Goal: Task Accomplishment & Management: Manage account settings

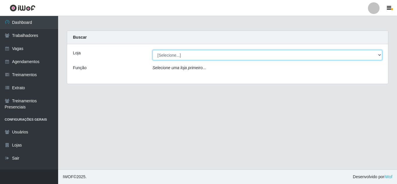
click at [204, 59] on select "[Selecione...] Sempre Tem - [GEOGRAPHIC_DATA]" at bounding box center [267, 55] width 230 height 10
select select "509"
click at [152, 50] on select "[Selecione...] Sempre Tem - [GEOGRAPHIC_DATA]" at bounding box center [267, 55] width 230 height 10
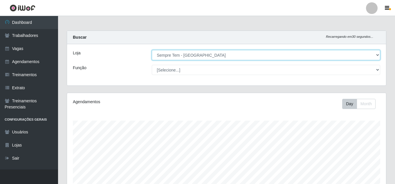
scroll to position [121, 319]
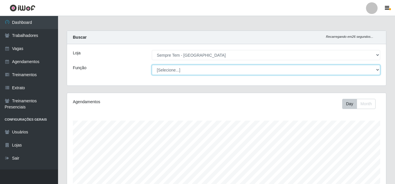
click at [219, 71] on select "[Selecione...] Embalador Embalador + Embalador ++ Repositor Repositor + Reposit…" at bounding box center [266, 70] width 229 height 10
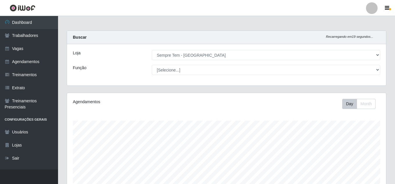
drag, startPoint x: 395, startPoint y: 62, endPoint x: 396, endPoint y: 111, distance: 49.7
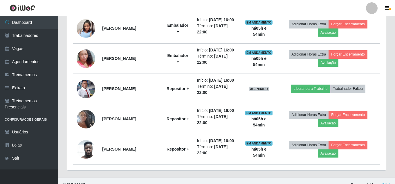
scroll to position [269, 0]
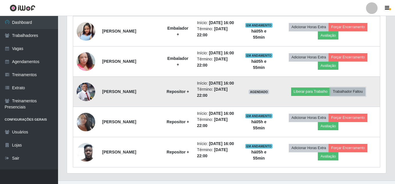
click at [352, 93] on button "Trabalhador Faltou" at bounding box center [348, 91] width 35 height 8
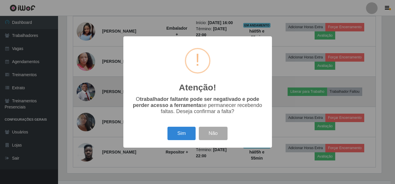
scroll to position [121, 316]
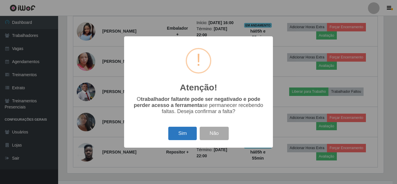
click at [185, 136] on button "Sim" at bounding box center [182, 134] width 28 height 14
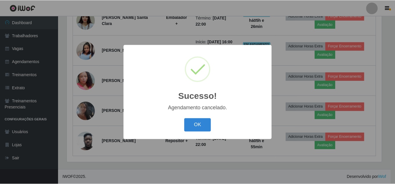
scroll to position [249, 0]
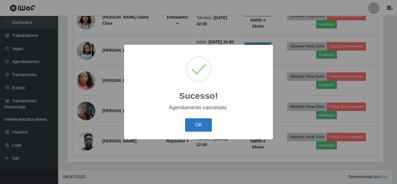
click at [200, 129] on button "OK" at bounding box center [198, 125] width 27 height 14
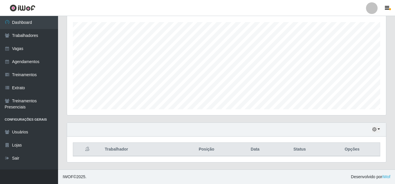
scroll to position [98, 0]
drag, startPoint x: 393, startPoint y: 145, endPoint x: 395, endPoint y: 120, distance: 25.1
click at [395, 120] on div "Carregando... Buscar Recarregando em 11 segundos... Loja [Selecione...] Sempre …" at bounding box center [226, 50] width 337 height 237
drag, startPoint x: 395, startPoint y: 120, endPoint x: 396, endPoint y: 97, distance: 22.7
click at [395, 97] on html "Perfil Alterar Senha Sair Dashboard Trabalhadores Vagas Agendamentos Treinament…" at bounding box center [197, 43] width 395 height 282
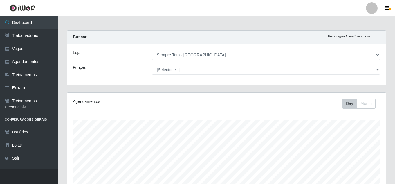
scroll to position [0, 0]
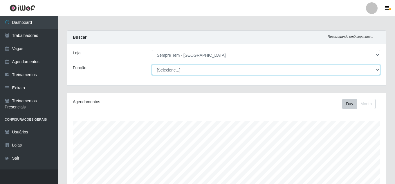
click at [355, 67] on select "[Selecione...] Embalador Embalador + Embalador ++ Repositor Repositor + Reposit…" at bounding box center [266, 70] width 229 height 10
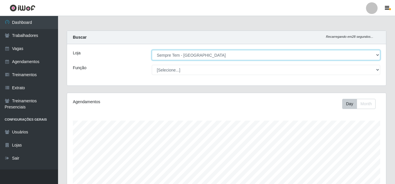
click at [315, 56] on select "[Selecione...] Sempre Tem - [GEOGRAPHIC_DATA]" at bounding box center [266, 55] width 229 height 10
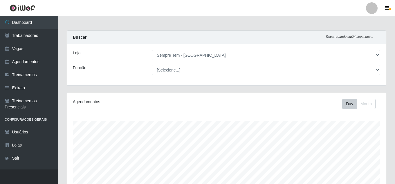
scroll to position [290327, 290128]
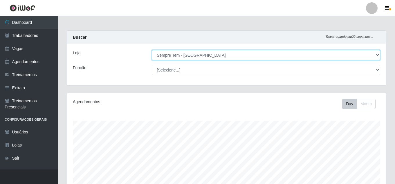
click at [199, 59] on select "[Selecione...] Sempre Tem - [GEOGRAPHIC_DATA]" at bounding box center [266, 55] width 229 height 10
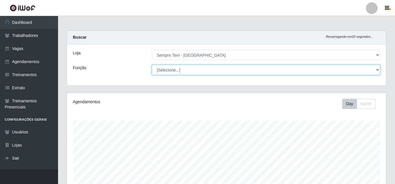
click at [195, 67] on select "[Selecione...] Embalador Embalador + Embalador ++ Repositor Repositor + Reposit…" at bounding box center [266, 70] width 229 height 10
select select "86"
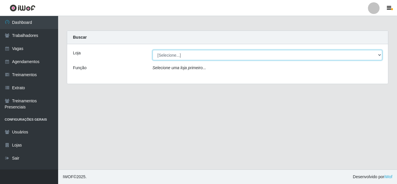
click at [199, 55] on select "[Selecione...] Sempre Tem - [GEOGRAPHIC_DATA]" at bounding box center [267, 55] width 230 height 10
select select "509"
click at [152, 50] on select "[Selecione...] Sempre Tem - [GEOGRAPHIC_DATA]" at bounding box center [267, 55] width 230 height 10
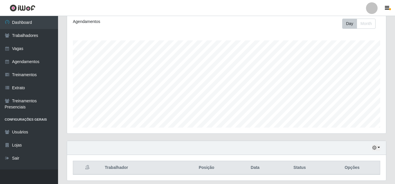
scroll to position [80, 0]
